Goal: Information Seeking & Learning: Learn about a topic

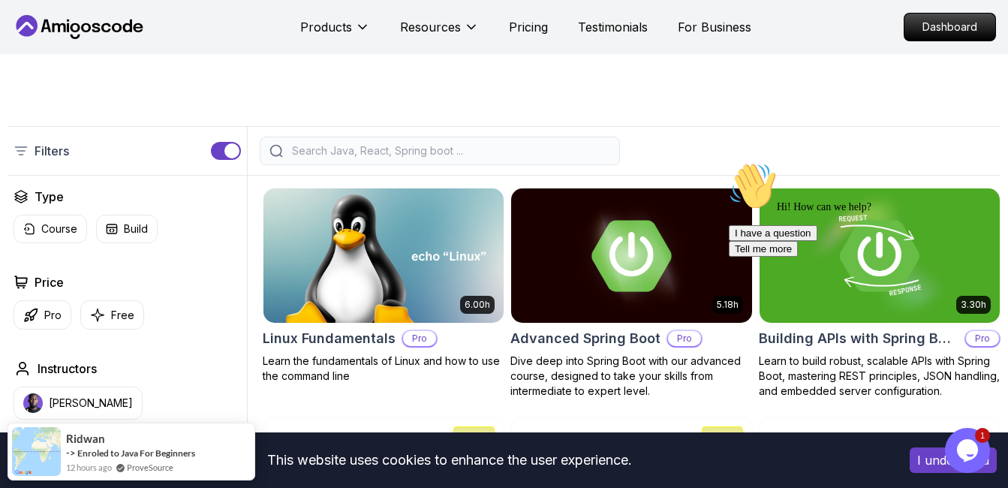
scroll to position [312, 0]
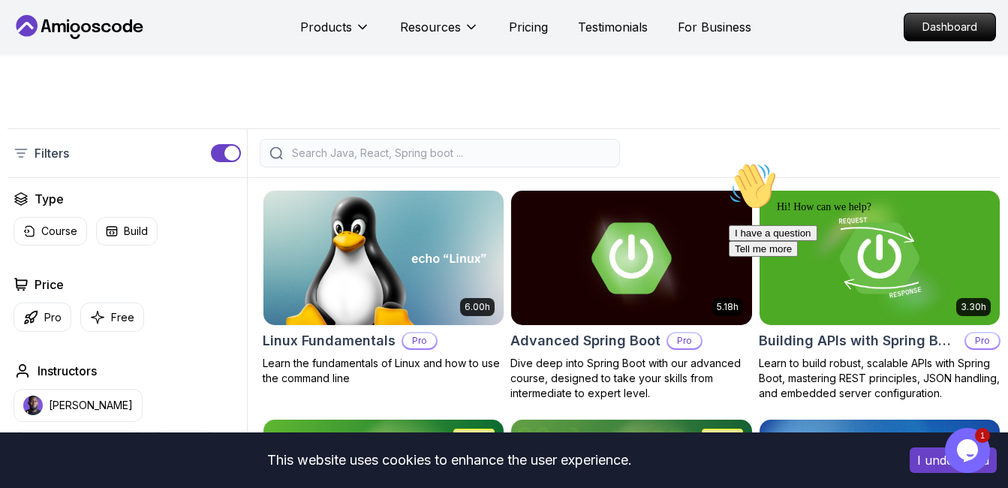
click at [378, 149] on input "search" at bounding box center [449, 153] width 321 height 15
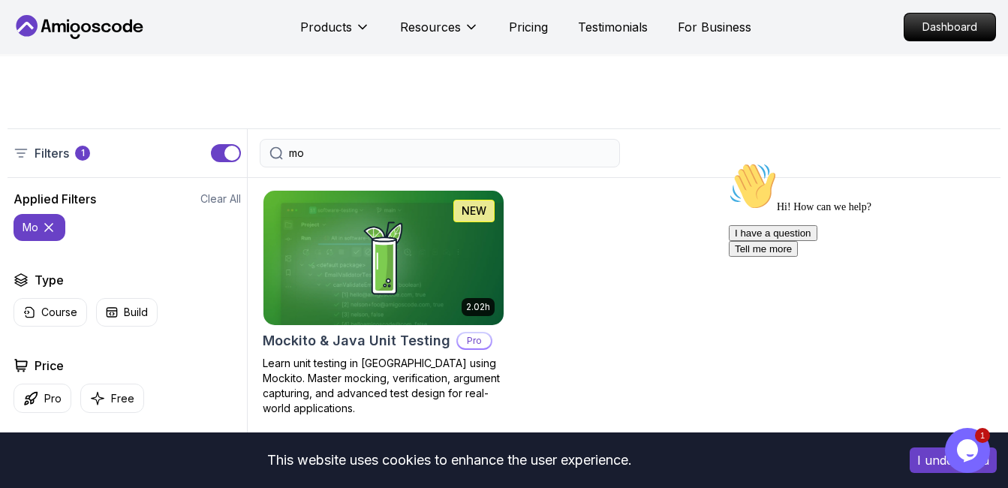
type input "m"
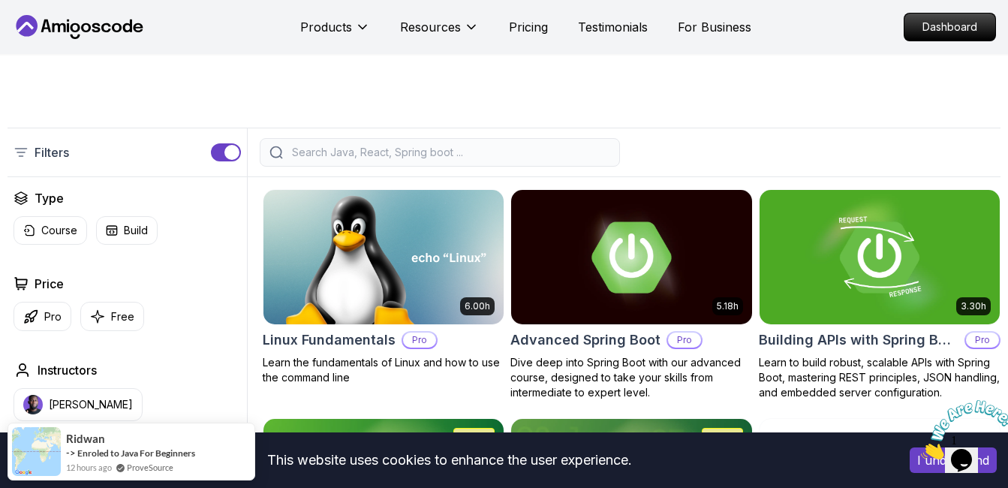
scroll to position [440, 0]
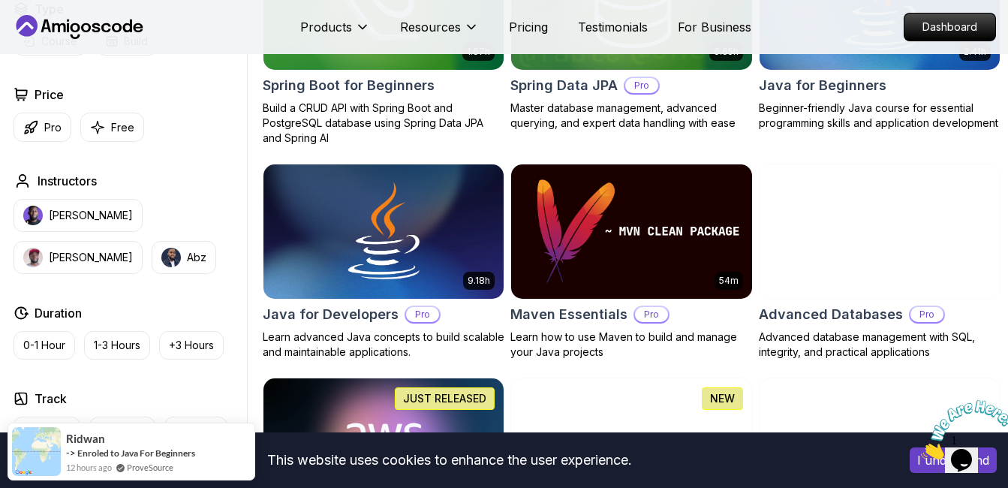
scroll to position [818, 0]
